Goal: Task Accomplishment & Management: Use online tool/utility

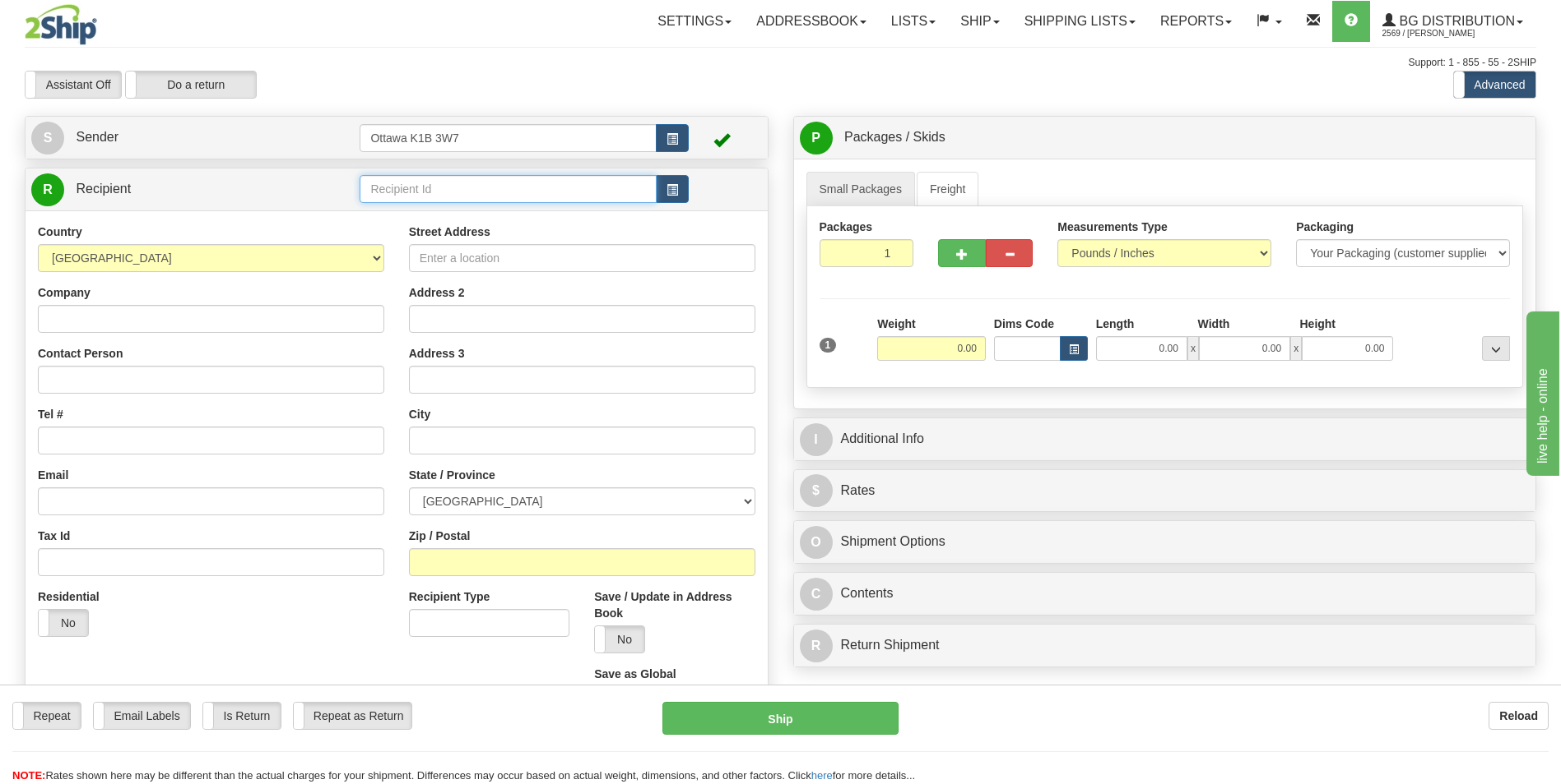
click at [449, 194] on input "text" at bounding box center [507, 189] width 296 height 28
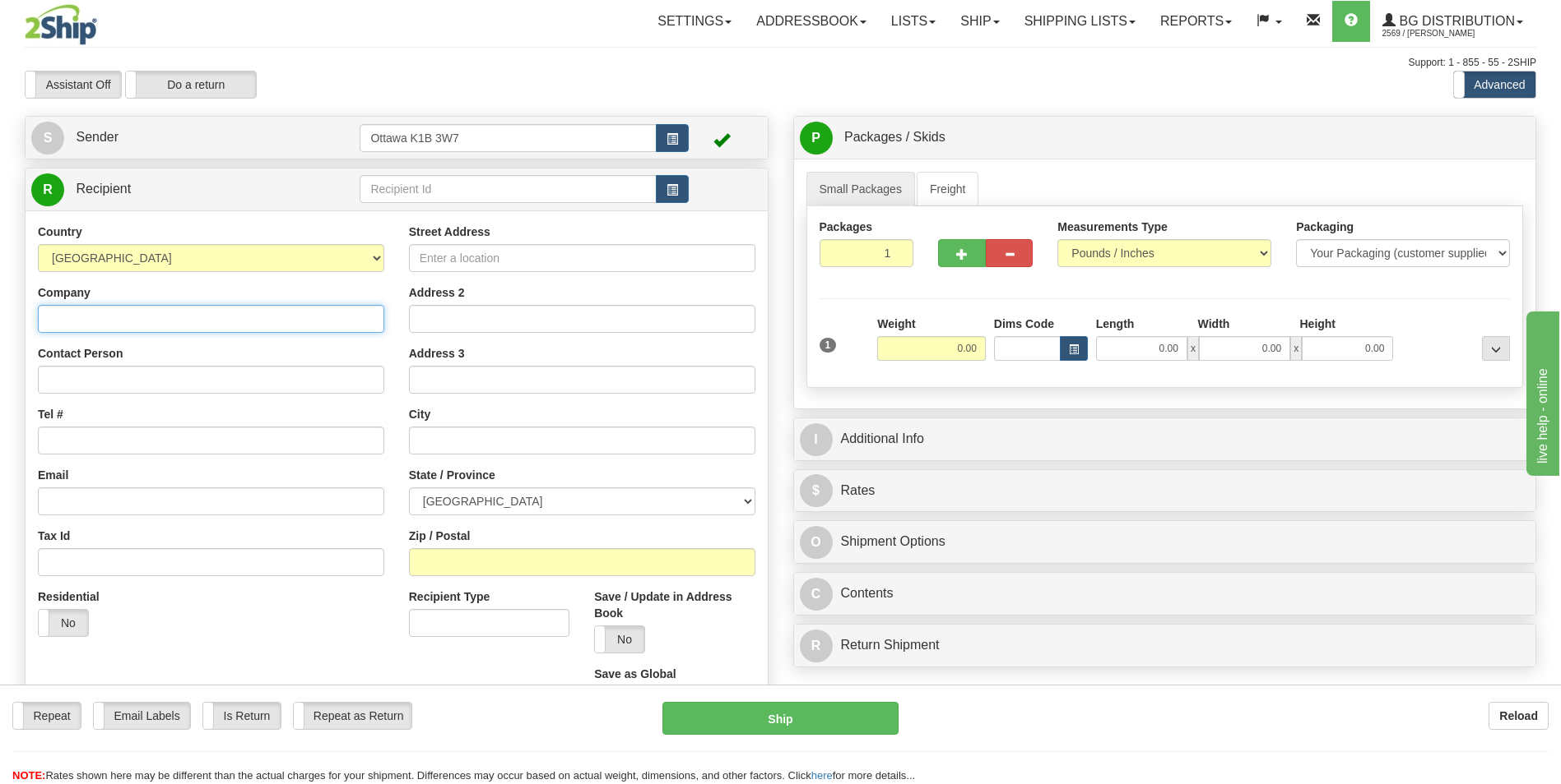
click at [165, 318] on input "Company" at bounding box center [211, 319] width 347 height 28
type input "s"
type input "SERRURIER [PERSON_NAME]"
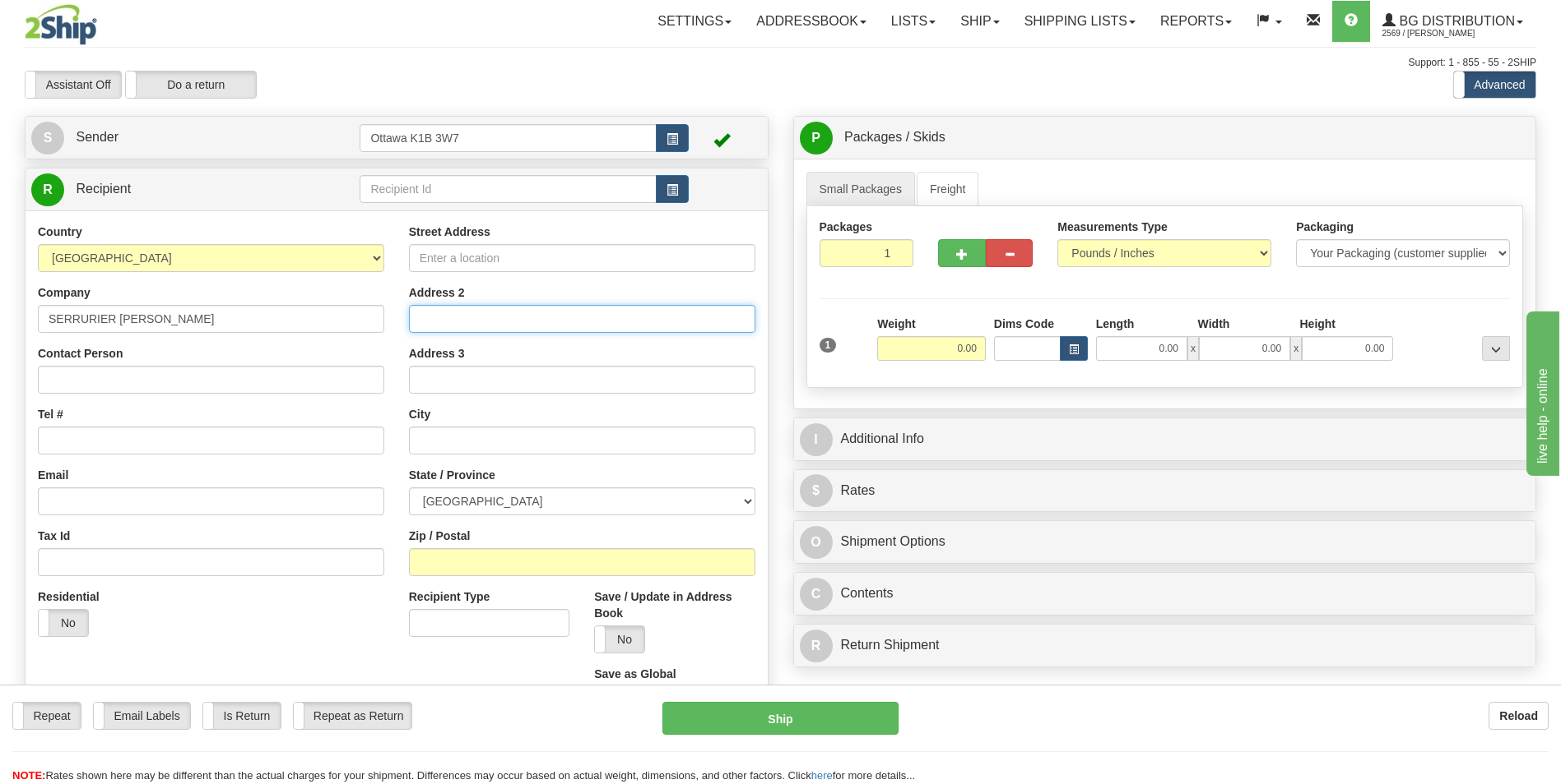
click at [497, 327] on input "Address 2" at bounding box center [582, 319] width 347 height 28
click at [498, 260] on input "Street Address" at bounding box center [582, 258] width 347 height 28
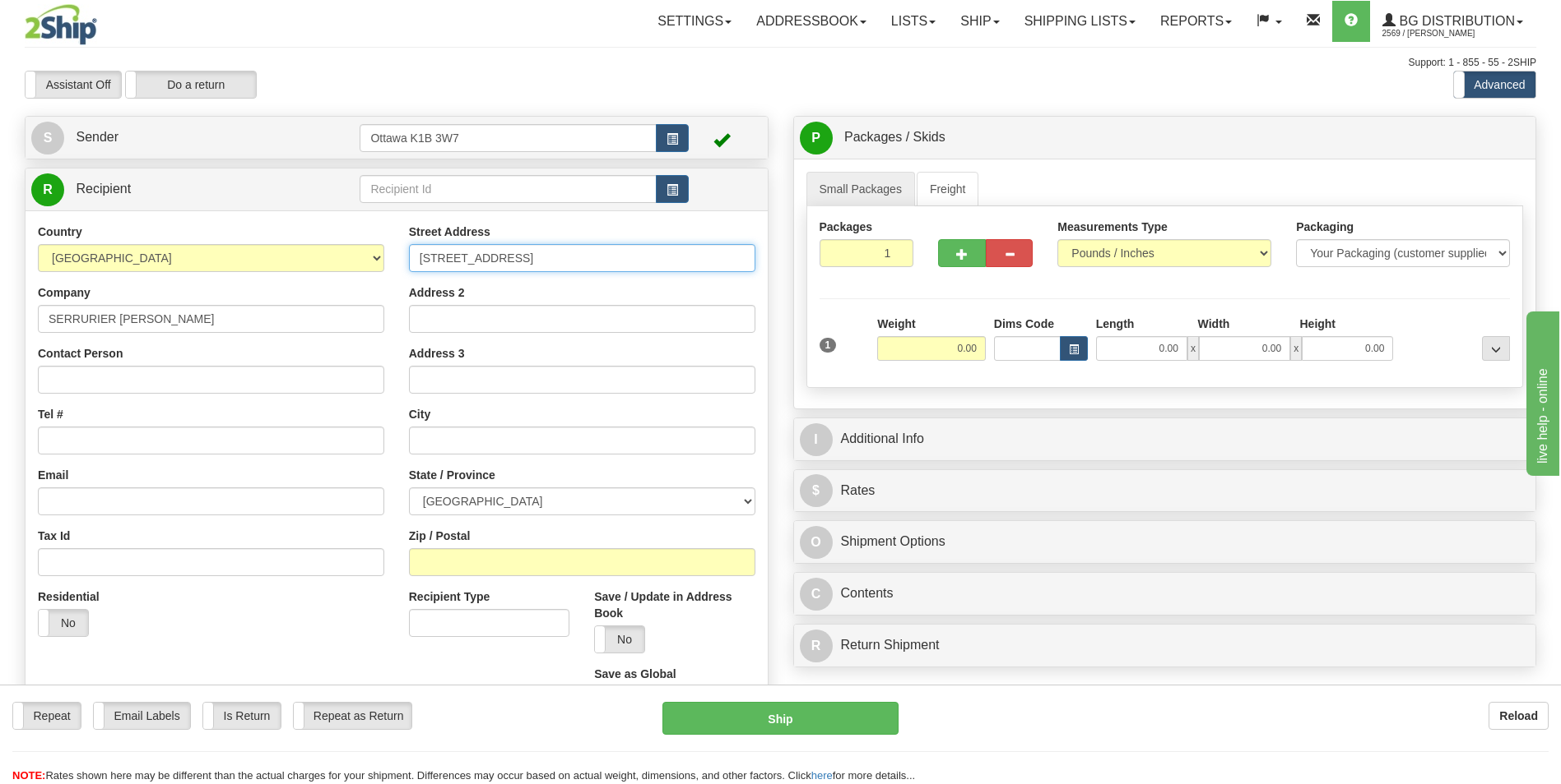
type input "[STREET_ADDRESS]"
click at [216, 448] on input "Tel #" at bounding box center [211, 441] width 347 height 28
type input "5142797317"
click at [458, 444] on input "text" at bounding box center [582, 441] width 347 height 28
type input "SAINT LAURENT"
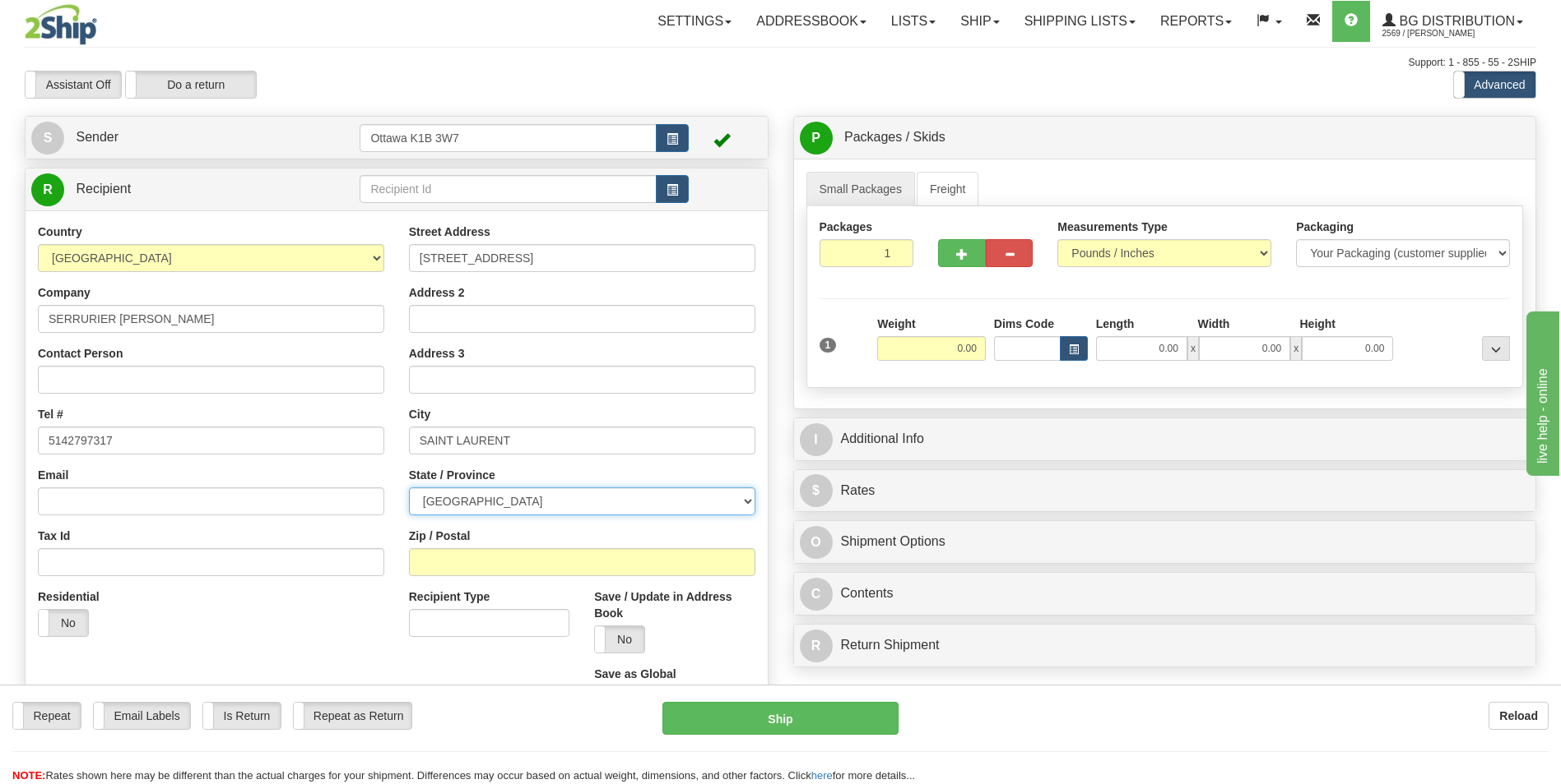
click at [508, 487] on select "[GEOGRAPHIC_DATA] [GEOGRAPHIC_DATA] [GEOGRAPHIC_DATA] [GEOGRAPHIC_DATA] [GEOGRA…" at bounding box center [582, 501] width 347 height 28
select select "QC"
click at [409, 487] on select "[GEOGRAPHIC_DATA] [GEOGRAPHIC_DATA] [GEOGRAPHIC_DATA] [GEOGRAPHIC_DATA] [GEOGRA…" at bounding box center [582, 501] width 347 height 28
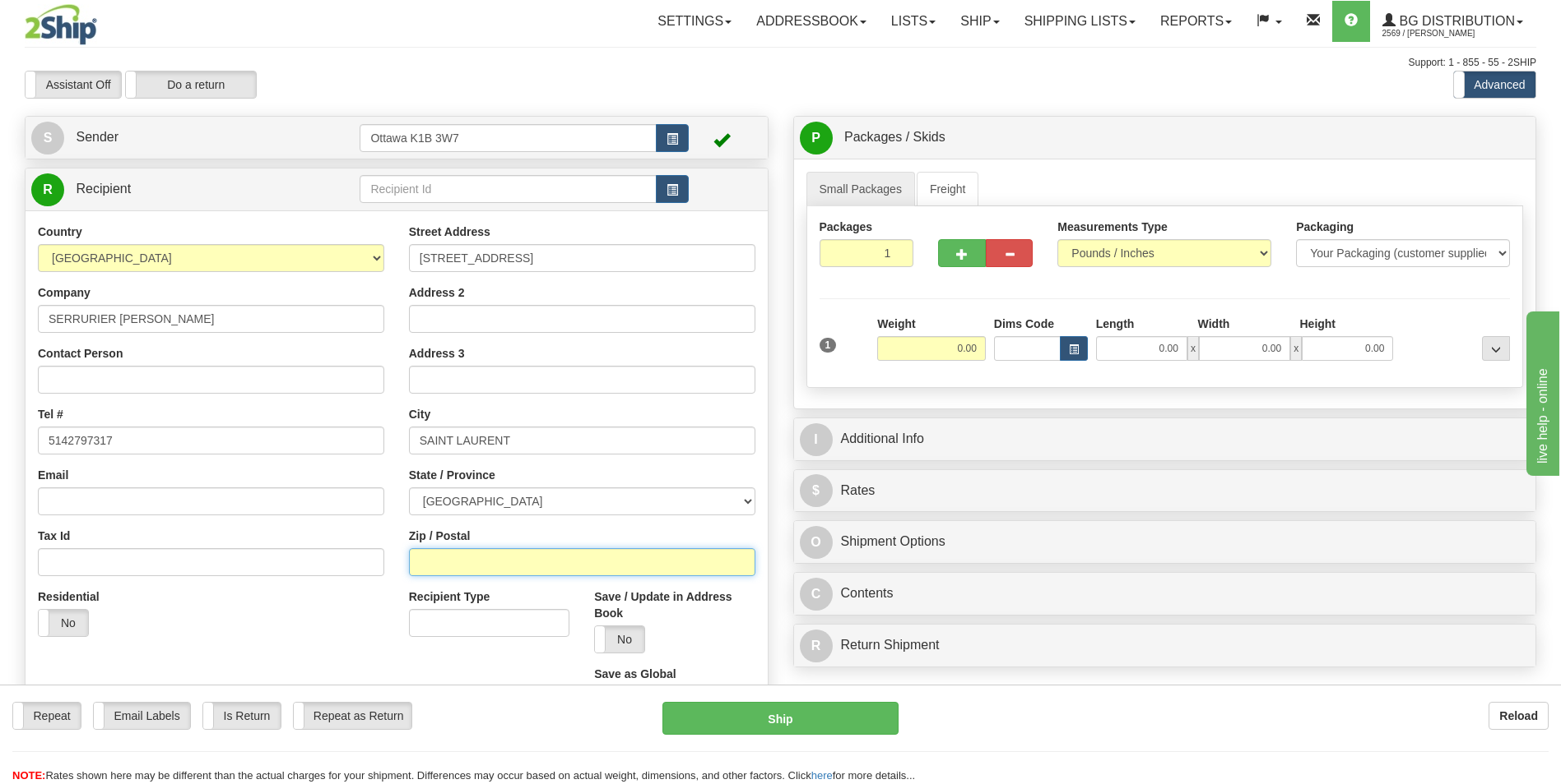
click at [483, 567] on input "Zip / Postal" at bounding box center [582, 563] width 347 height 28
type input "H4R2N9"
click at [954, 346] on input "0.00" at bounding box center [930, 348] width 108 height 25
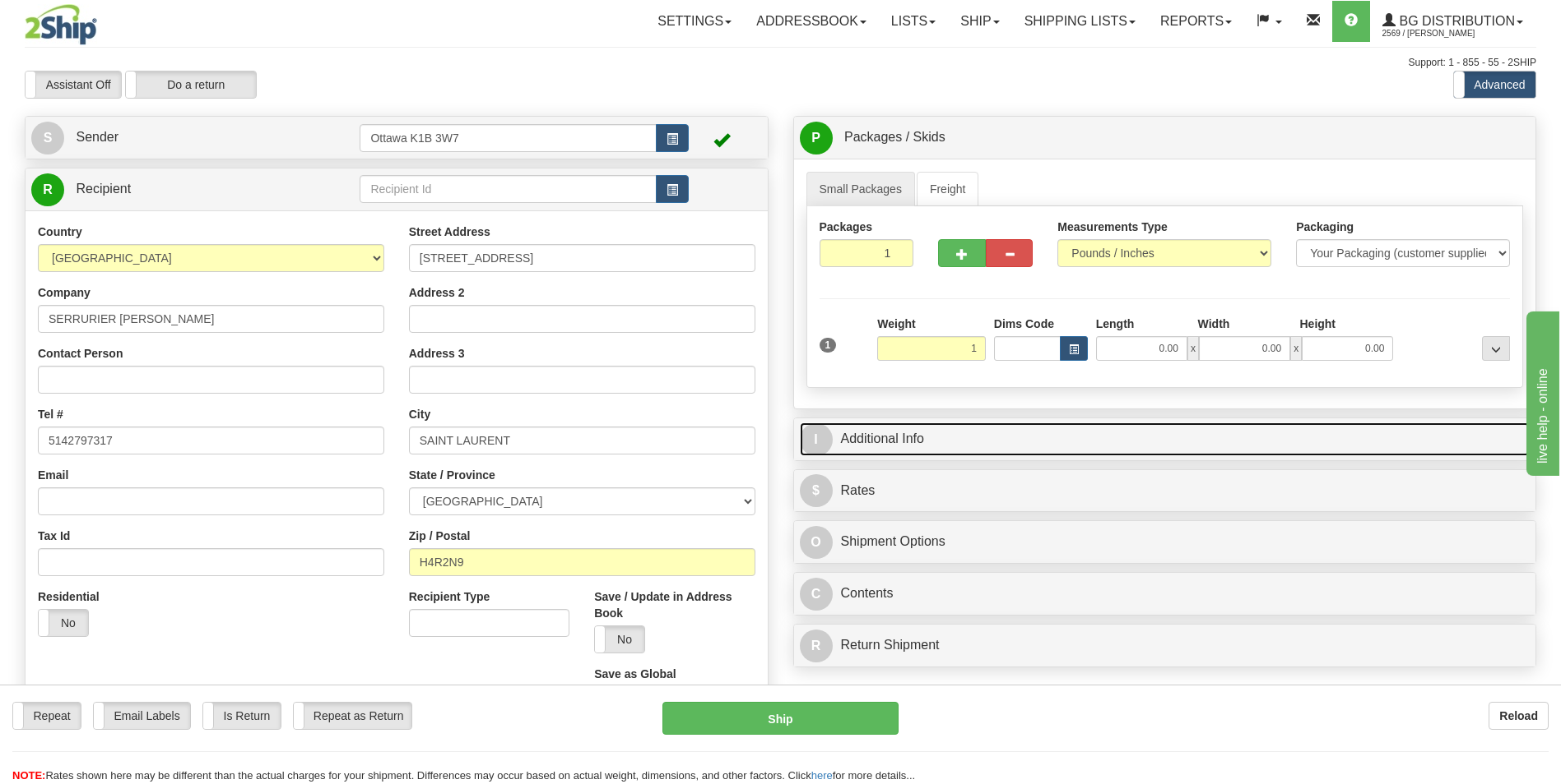
click at [1058, 451] on link "I Additional Info" at bounding box center [1165, 440] width 731 height 34
type input "1.00"
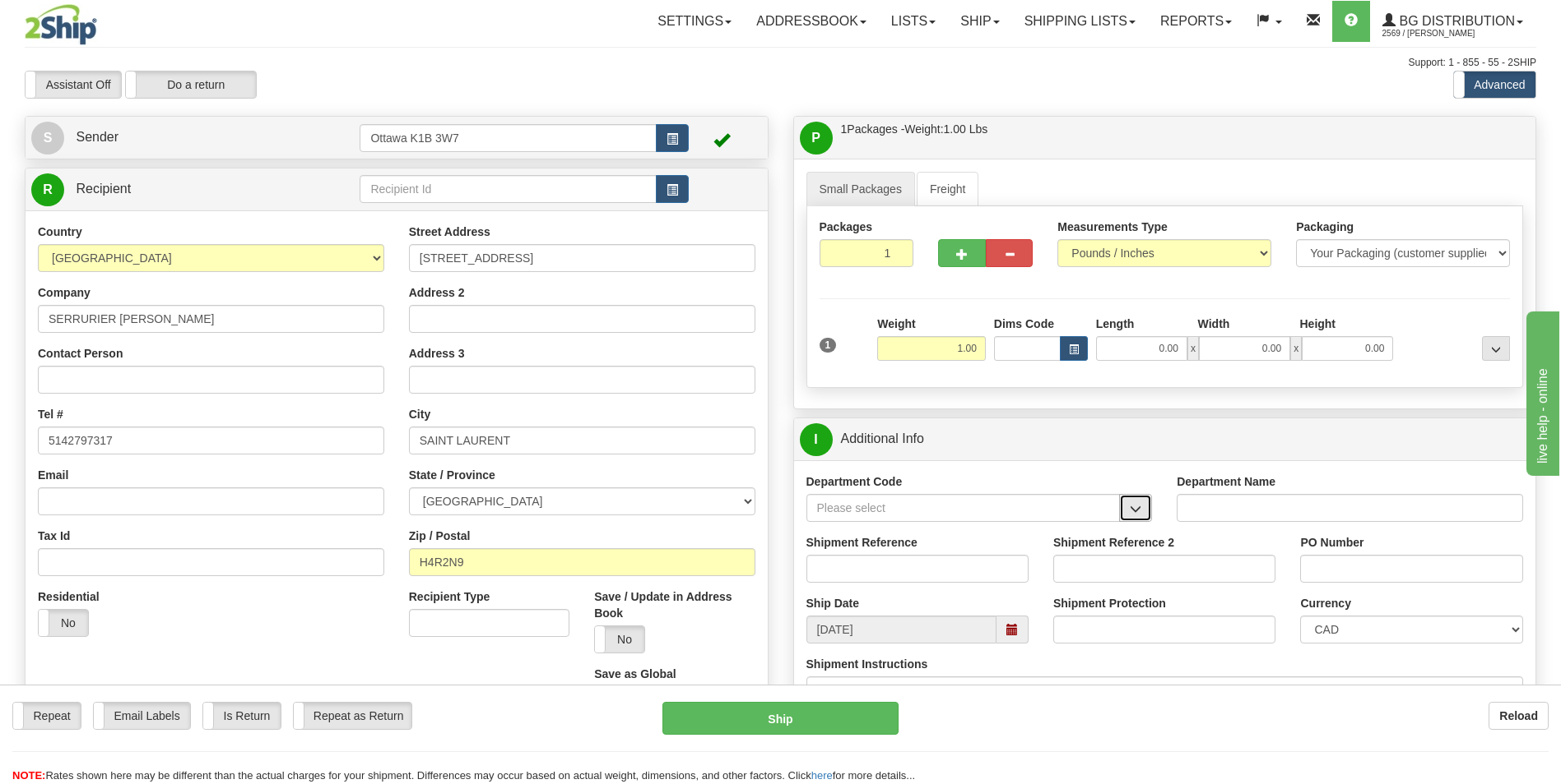
click at [1129, 502] on button "button" at bounding box center [1135, 508] width 33 height 28
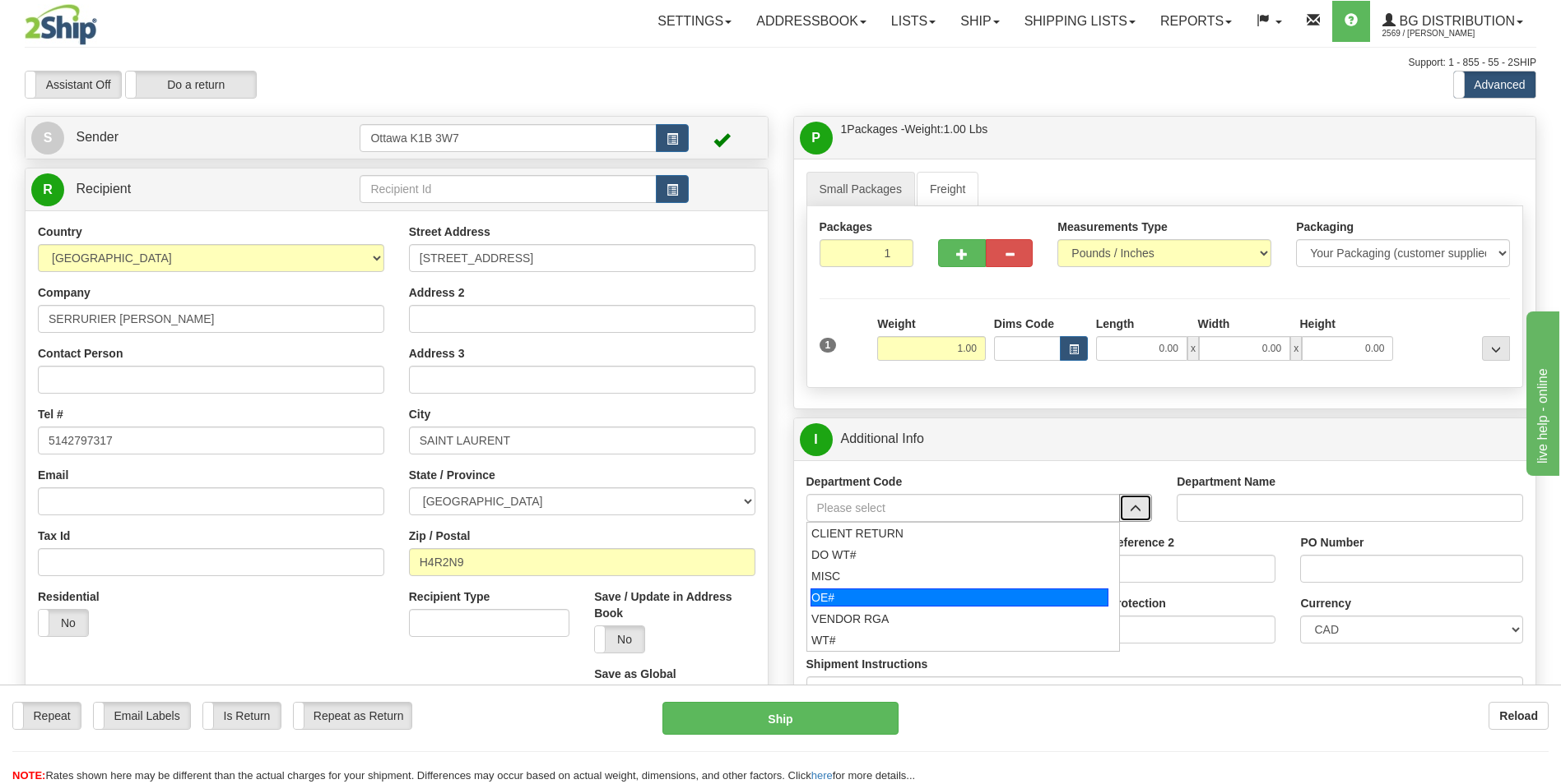
click at [862, 589] on div "OE#" at bounding box center [959, 597] width 298 height 18
type input "OE#"
type input "ORDERS"
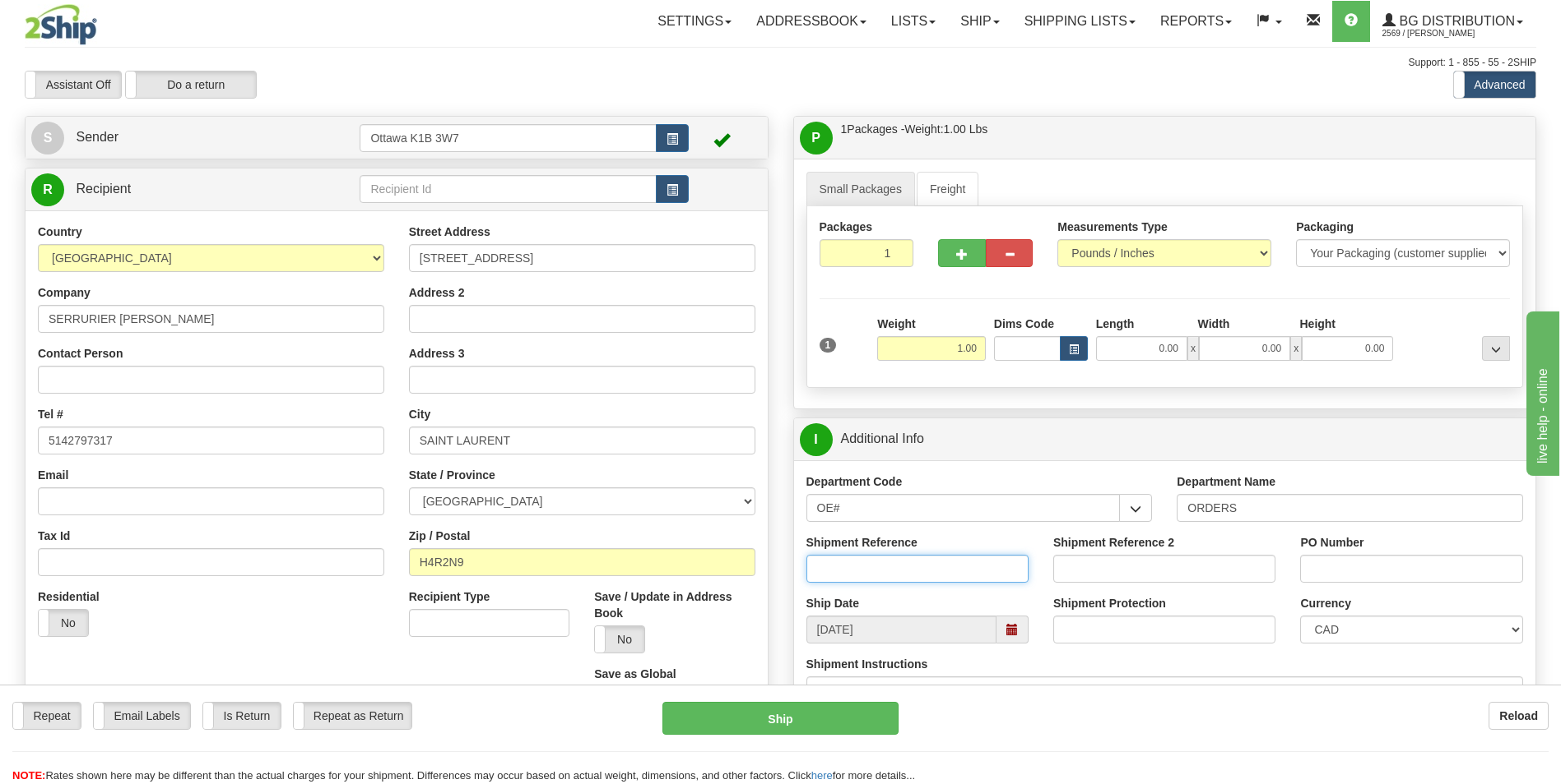
click at [877, 567] on input "Shipment Reference" at bounding box center [918, 569] width 222 height 28
type input "10203598-00"
click at [1345, 572] on input "PO Number" at bounding box center [1411, 569] width 222 height 28
type input "C0047957-1"
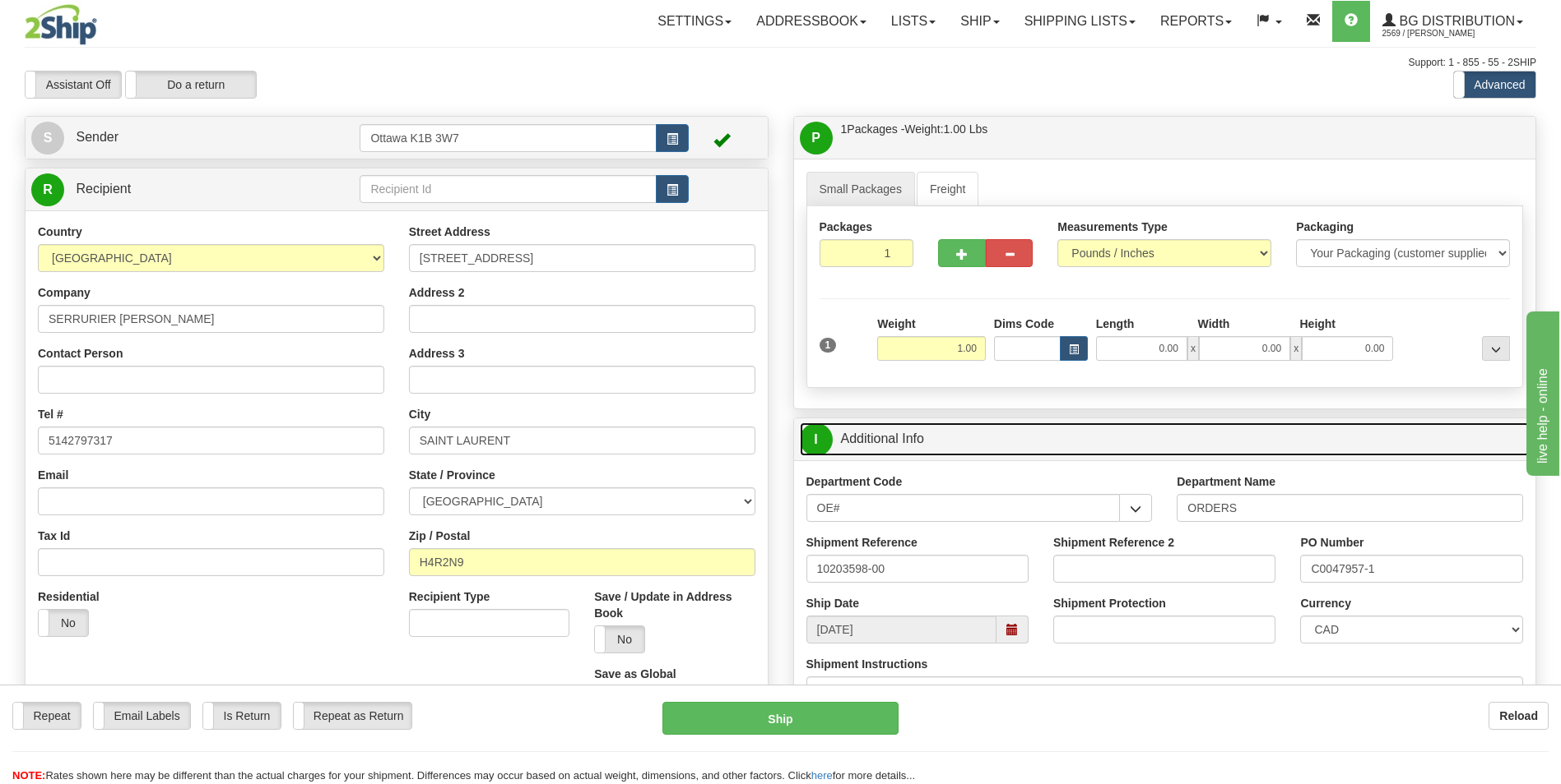
click at [1303, 439] on link "I Additional Info" at bounding box center [1165, 440] width 731 height 34
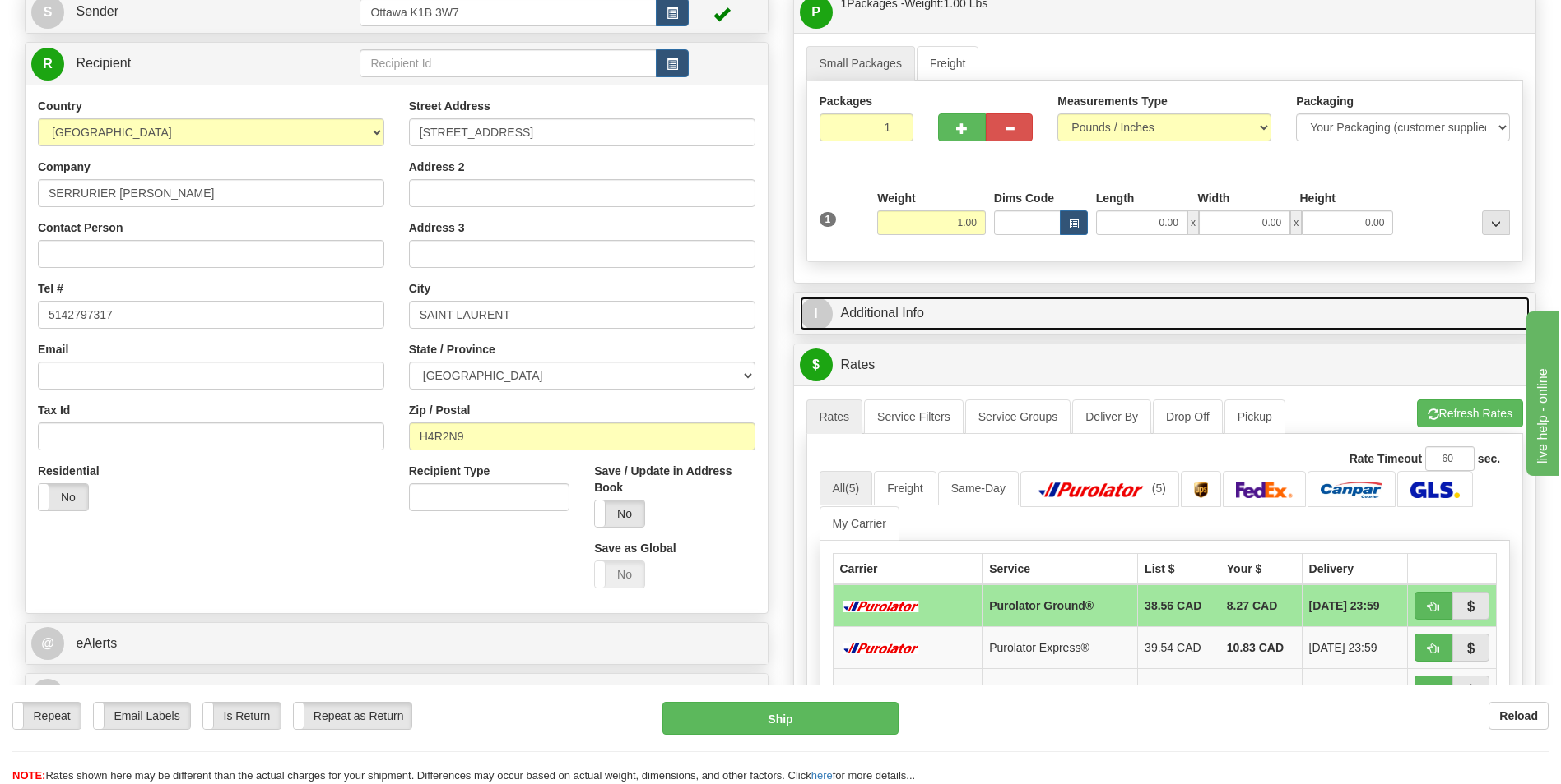
scroll to position [165, 0]
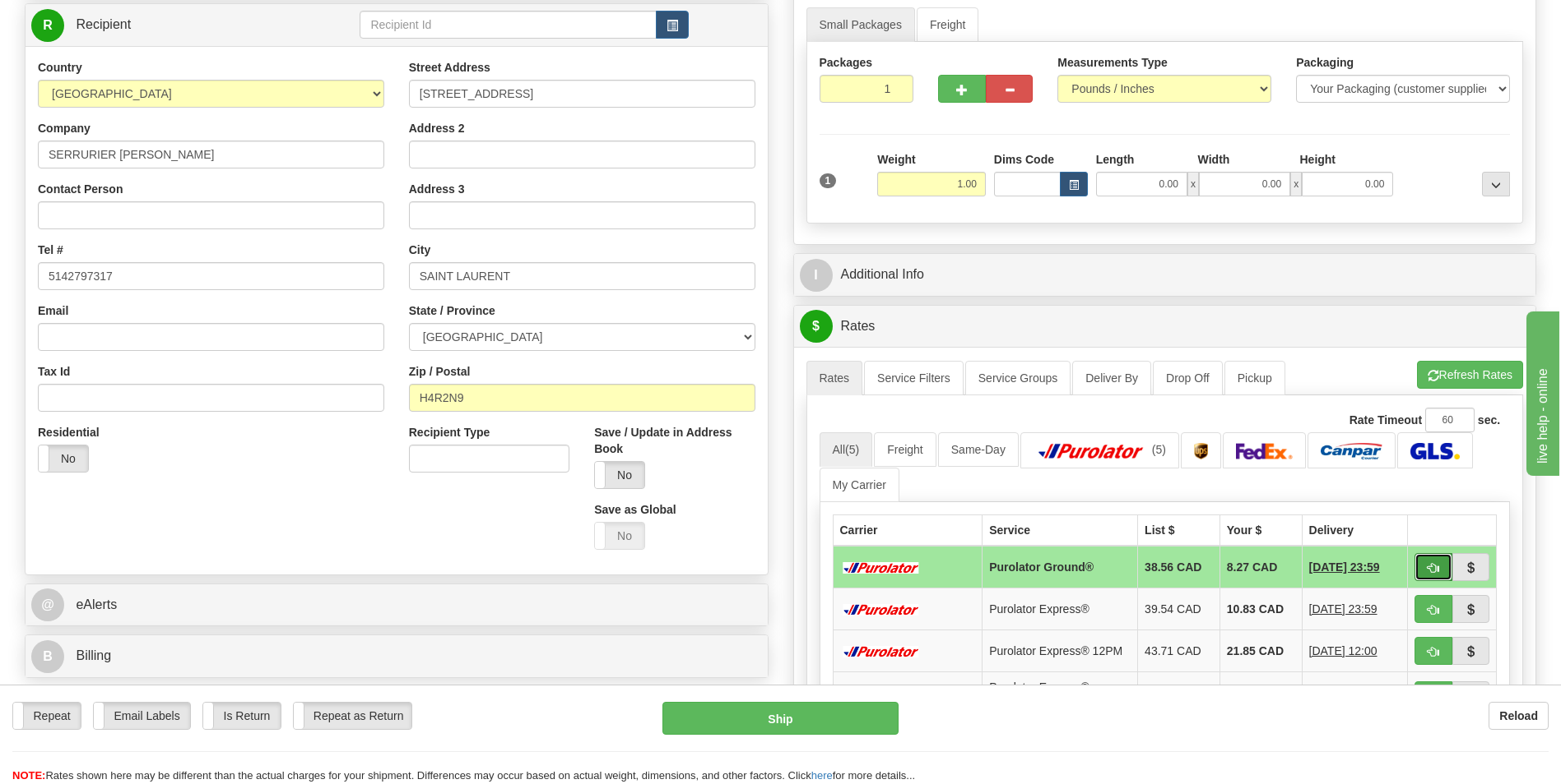
click at [1423, 565] on button "button" at bounding box center [1433, 568] width 38 height 28
type input "260"
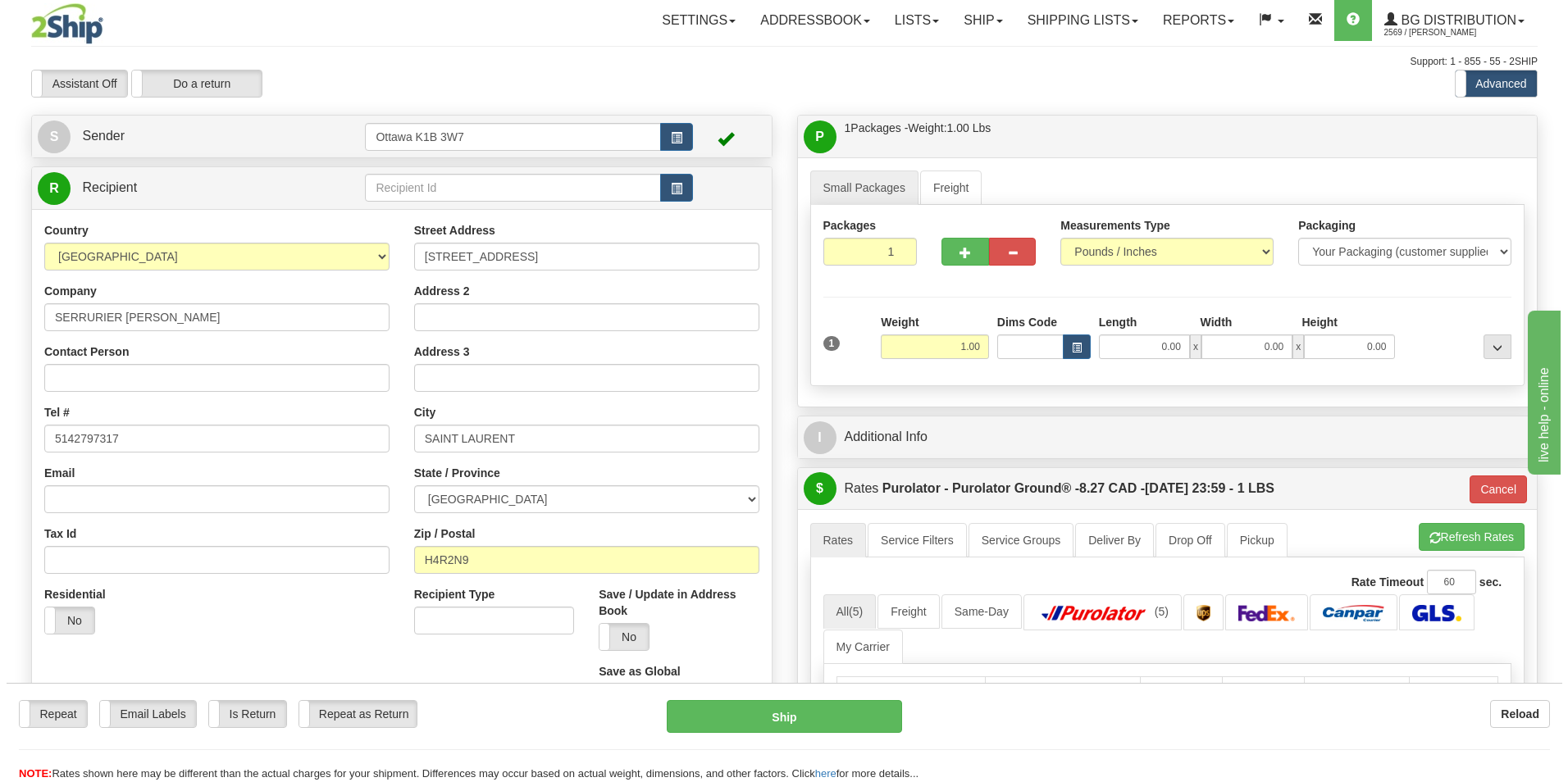
scroll to position [0, 0]
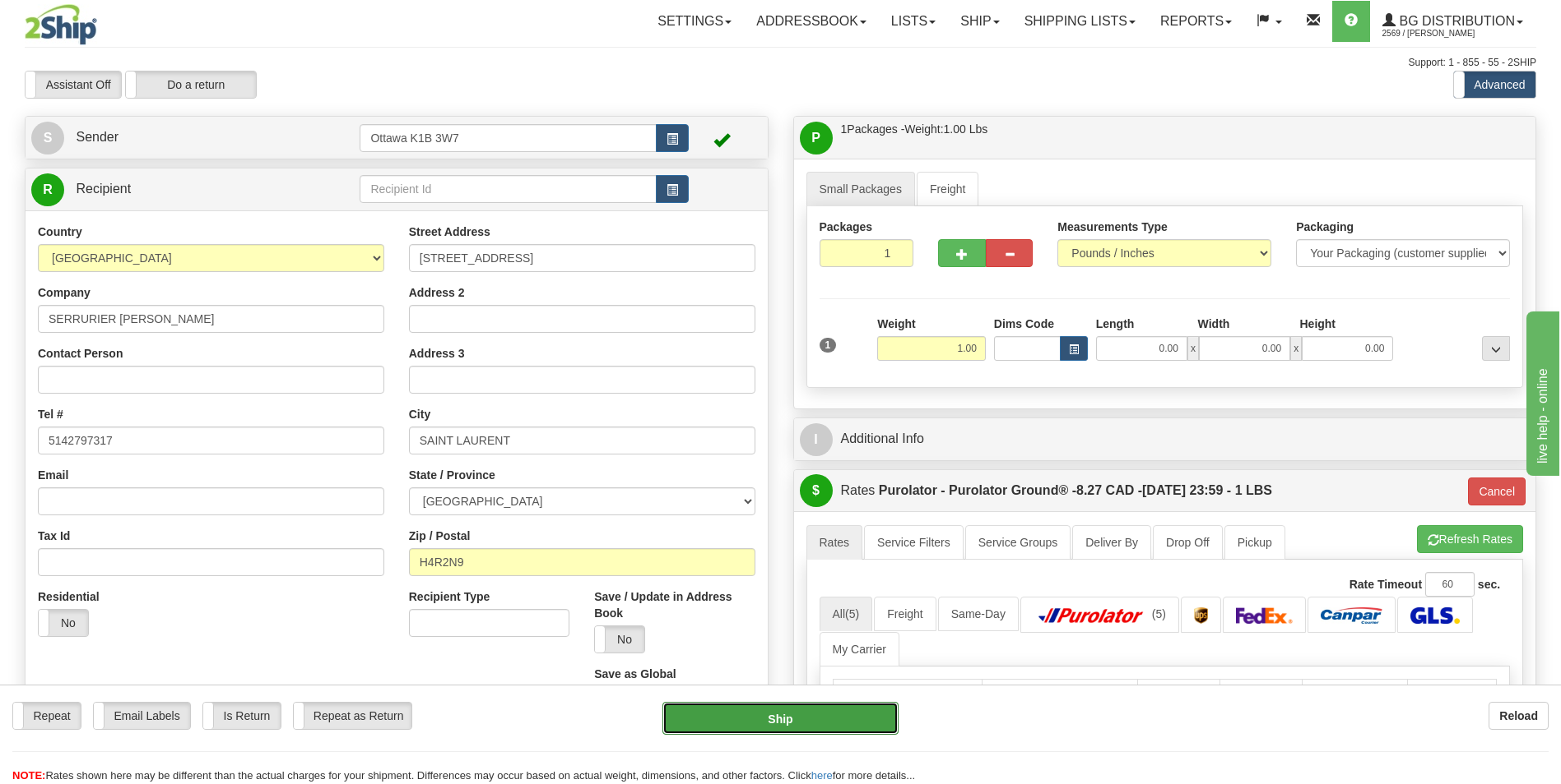
click at [763, 724] on button "Ship" at bounding box center [780, 718] width 235 height 33
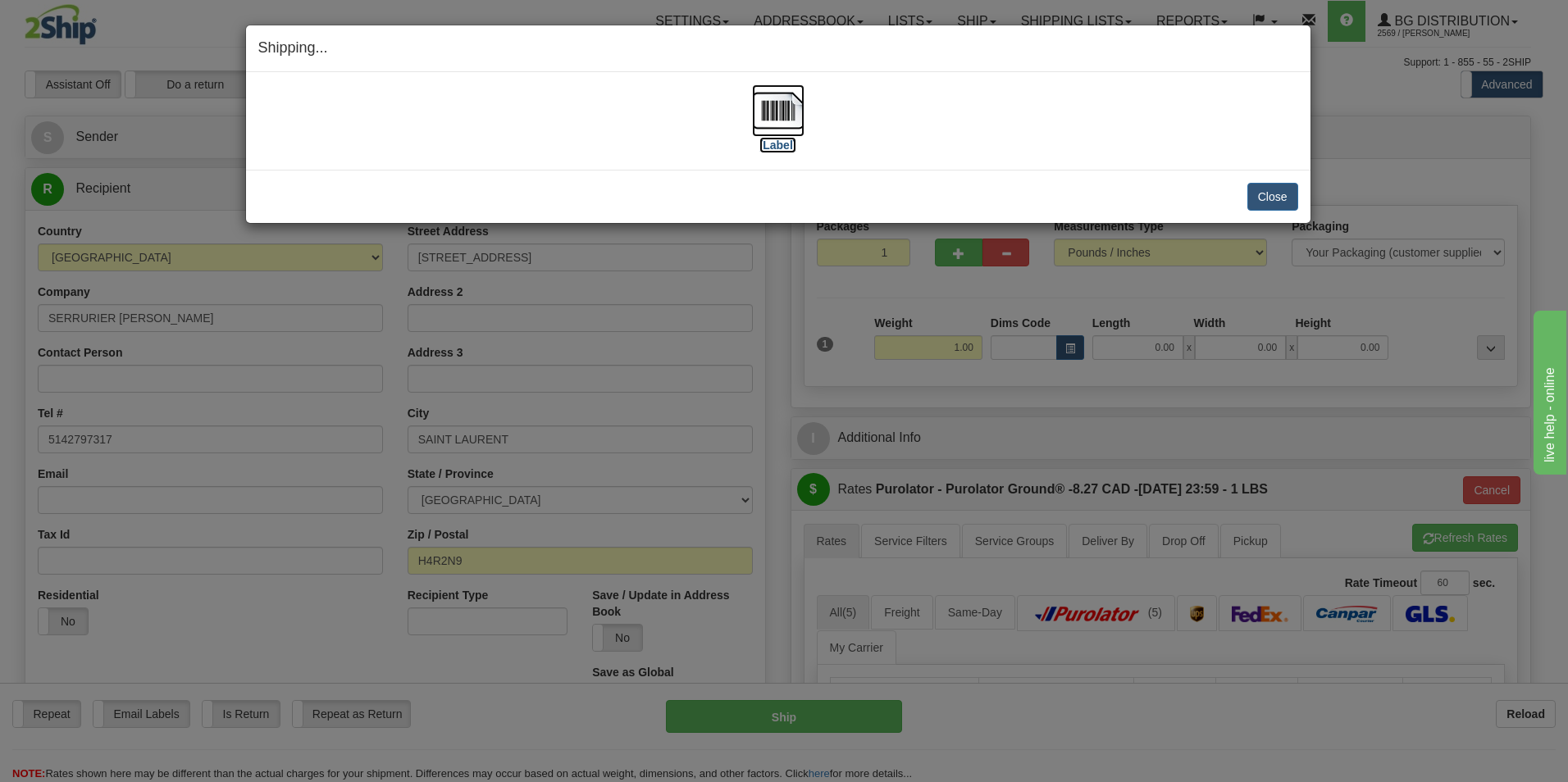
click at [776, 146] on label "[Label]" at bounding box center [778, 145] width 38 height 17
drag, startPoint x: 1268, startPoint y: 190, endPoint x: 1305, endPoint y: 198, distance: 37.9
click at [1298, 196] on button "Close" at bounding box center [1272, 197] width 50 height 28
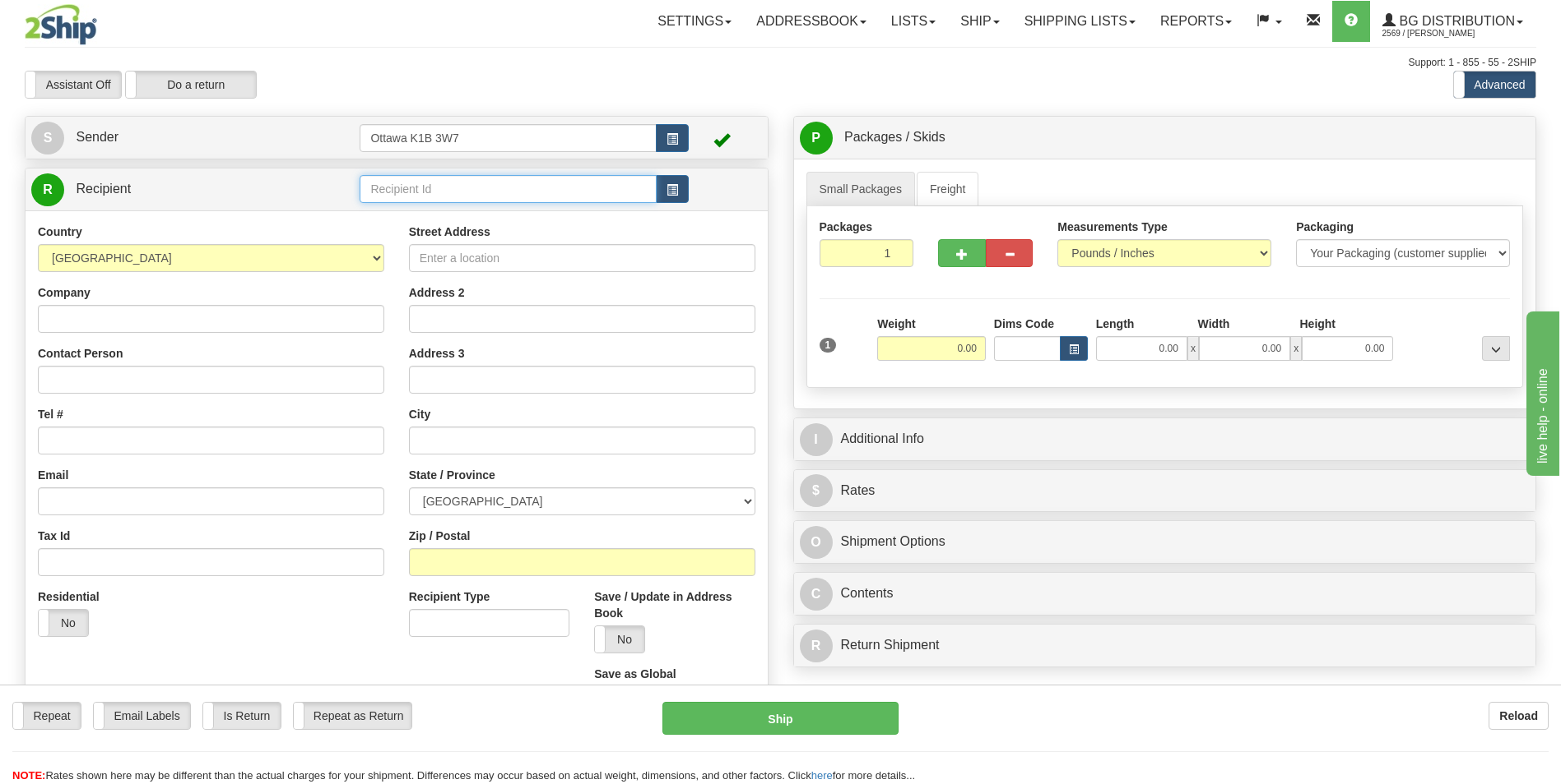
click at [455, 191] on input "text" at bounding box center [507, 189] width 296 height 28
